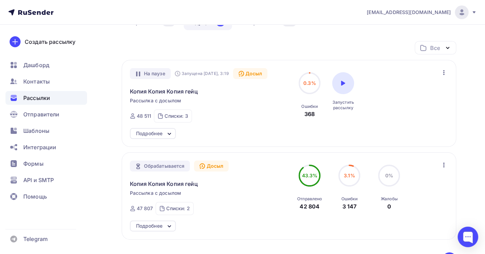
scroll to position [91, 0]
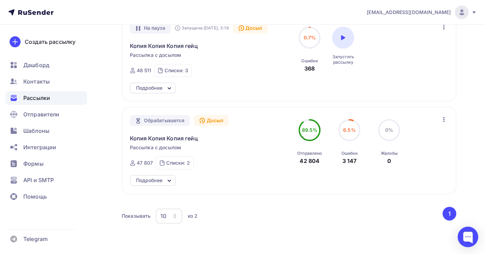
click at [443, 120] on icon "button" at bounding box center [443, 119] width 1 height 5
click at [423, 137] on div "Отменить досыл" at bounding box center [414, 137] width 66 height 8
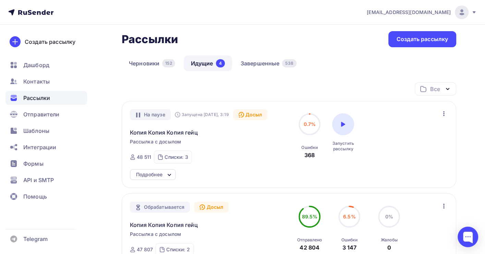
scroll to position [0, 0]
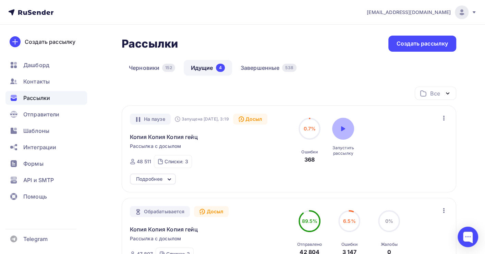
click at [343, 128] on icon at bounding box center [343, 128] width 4 height 5
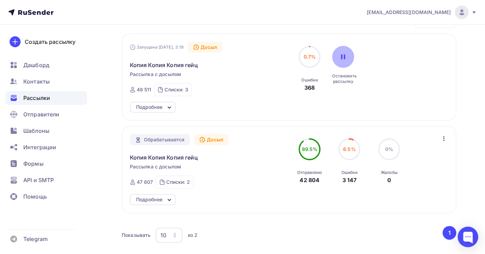
scroll to position [91, 0]
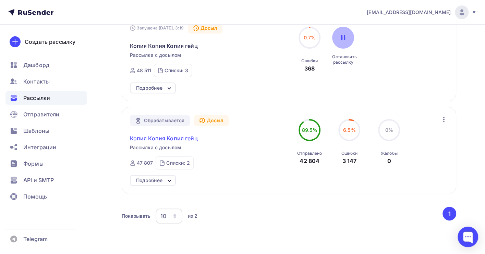
click at [157, 138] on span "Копия Копия Копия гейц" at bounding box center [164, 138] width 68 height 8
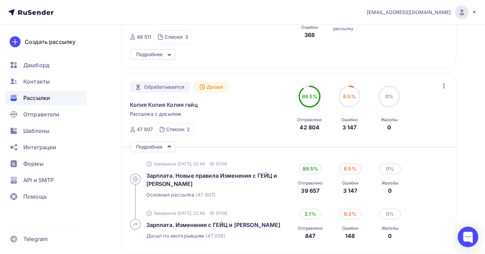
scroll to position [137, 0]
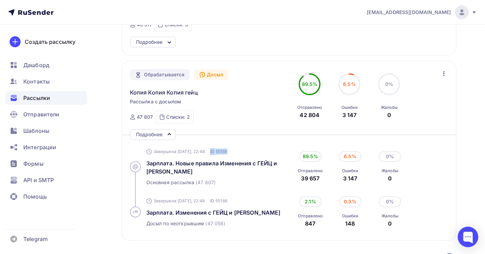
drag, startPoint x: 272, startPoint y: 148, endPoint x: 210, endPoint y: 153, distance: 62.6
click at [210, 153] on div "Завершена [DATE], 22:48 ID 55165" at bounding box center [216, 152] width 140 height 8
copy div "ID 55165"
click at [466, 239] on div at bounding box center [467, 237] width 21 height 21
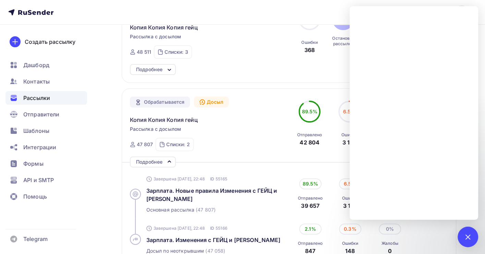
scroll to position [91, 0]
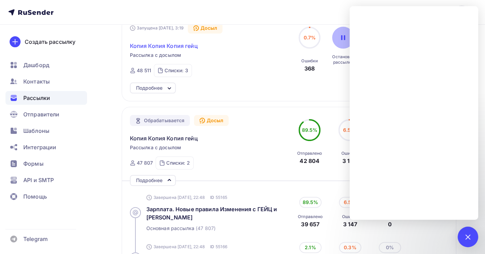
click at [187, 46] on span "Копия Копия Копия гейц" at bounding box center [164, 46] width 68 height 8
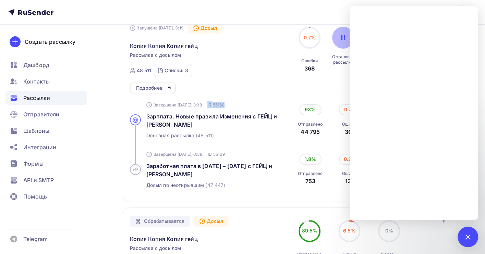
drag, startPoint x: 236, startPoint y: 106, endPoint x: 209, endPoint y: 107, distance: 26.7
click at [209, 107] on div "Завершена [DATE], 3:38 ID 55168" at bounding box center [216, 105] width 140 height 8
copy div "ID 55168"
